Goal: Transaction & Acquisition: Obtain resource

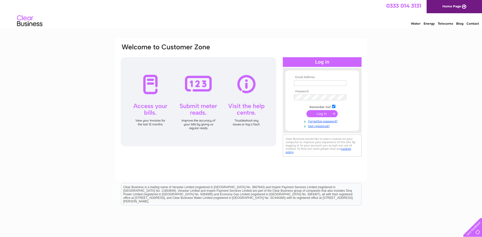
type input "[EMAIL_ADDRESS][PERSON_NAME][DOMAIN_NAME]"
click at [326, 114] on input "submit" at bounding box center [321, 113] width 31 height 7
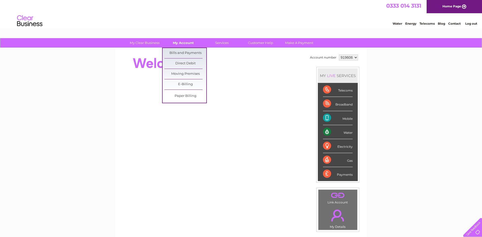
click at [179, 42] on link "My Account" at bounding box center [183, 42] width 42 height 9
click at [177, 52] on link "Bills and Payments" at bounding box center [185, 53] width 42 height 10
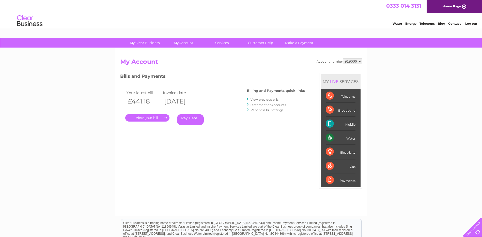
click at [143, 118] on link "." at bounding box center [147, 117] width 44 height 7
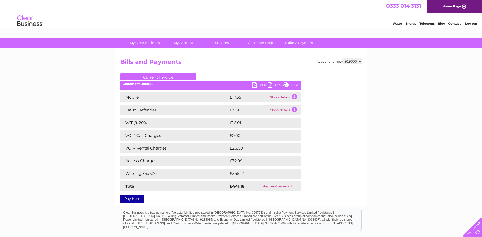
click at [261, 84] on link "PDF" at bounding box center [259, 85] width 15 height 7
